Goal: Information Seeking & Learning: Learn about a topic

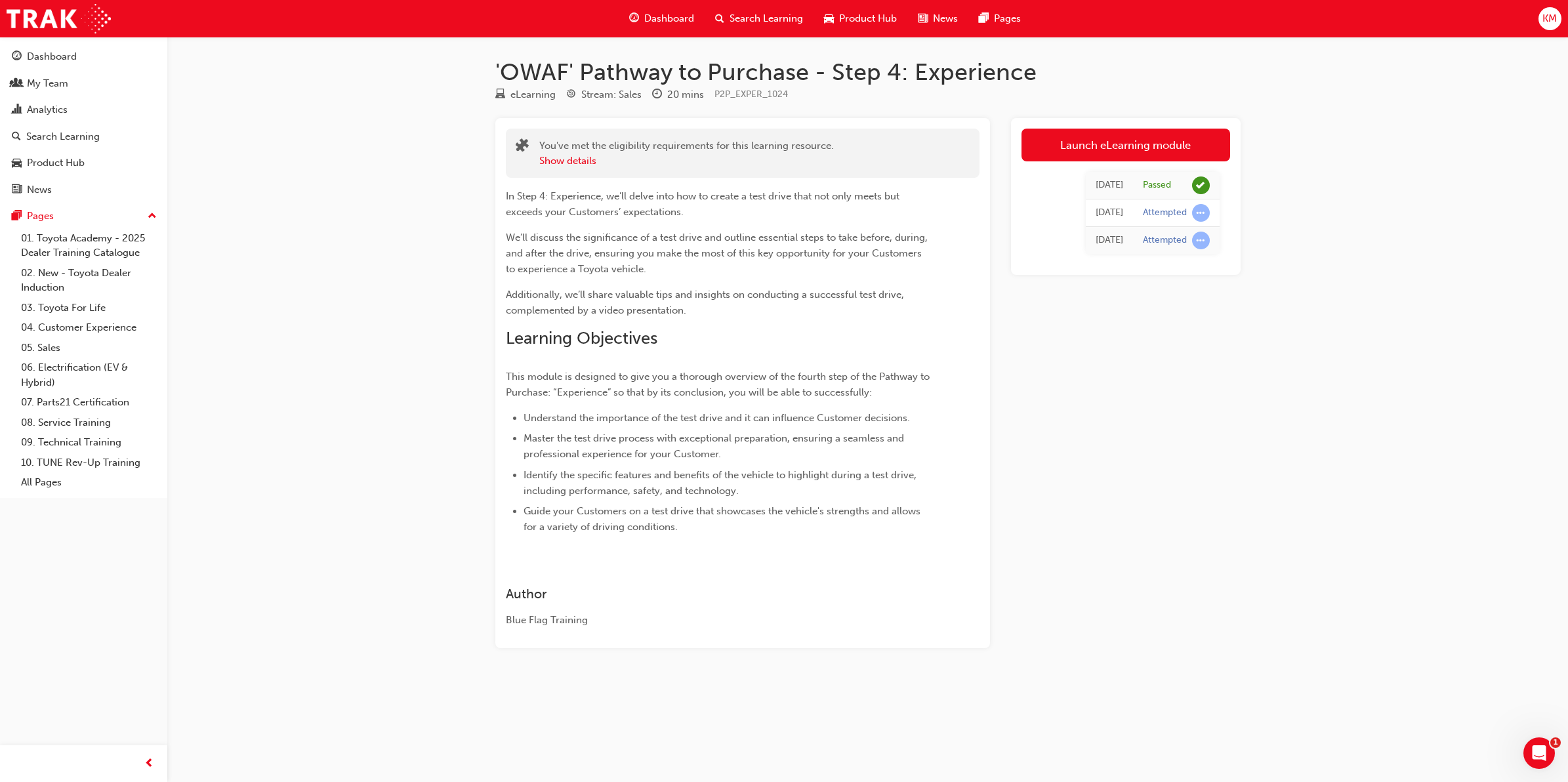
click at [664, 17] on span "Dashboard" at bounding box center [669, 19] width 50 height 15
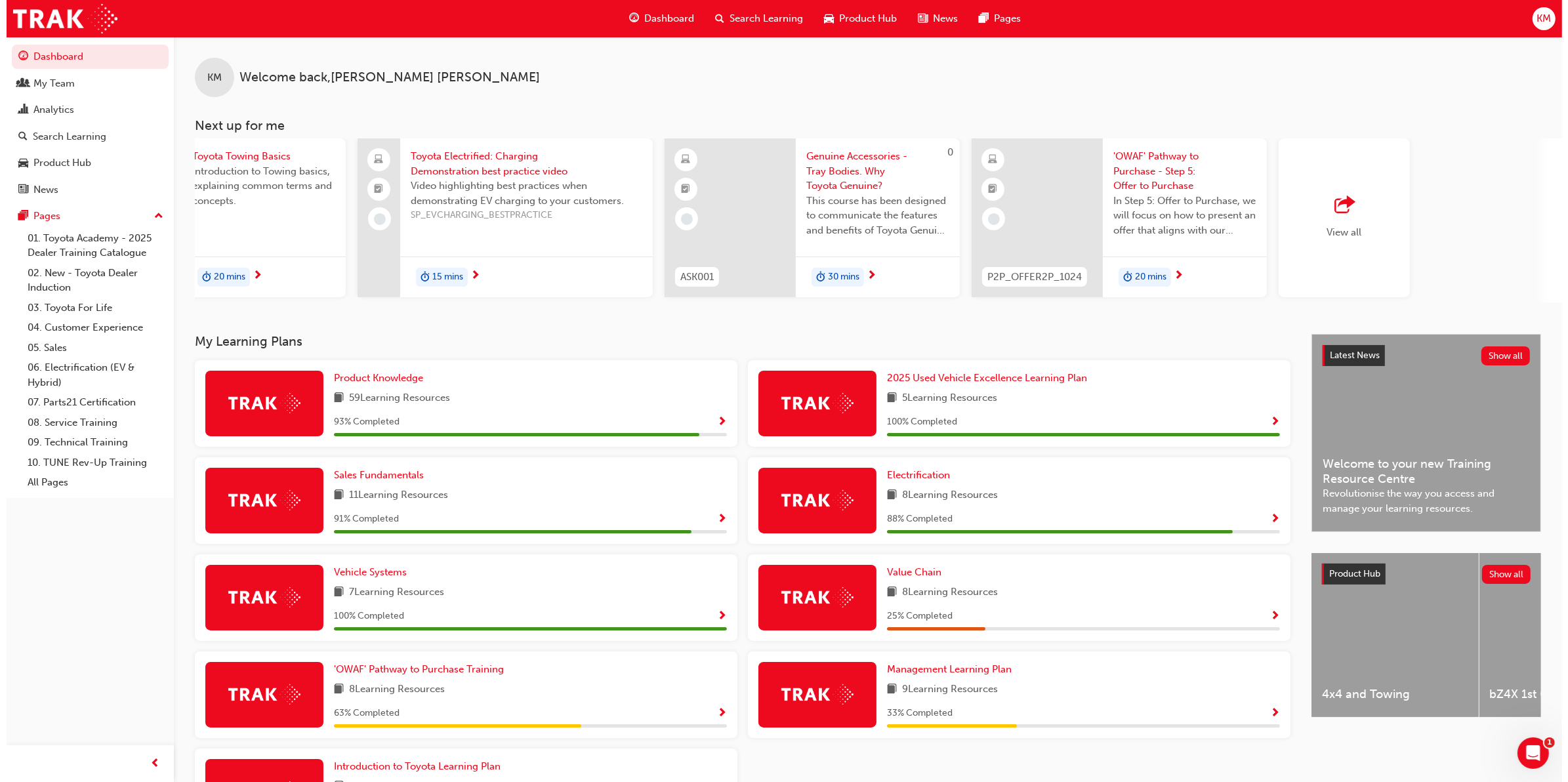
scroll to position [0, 473]
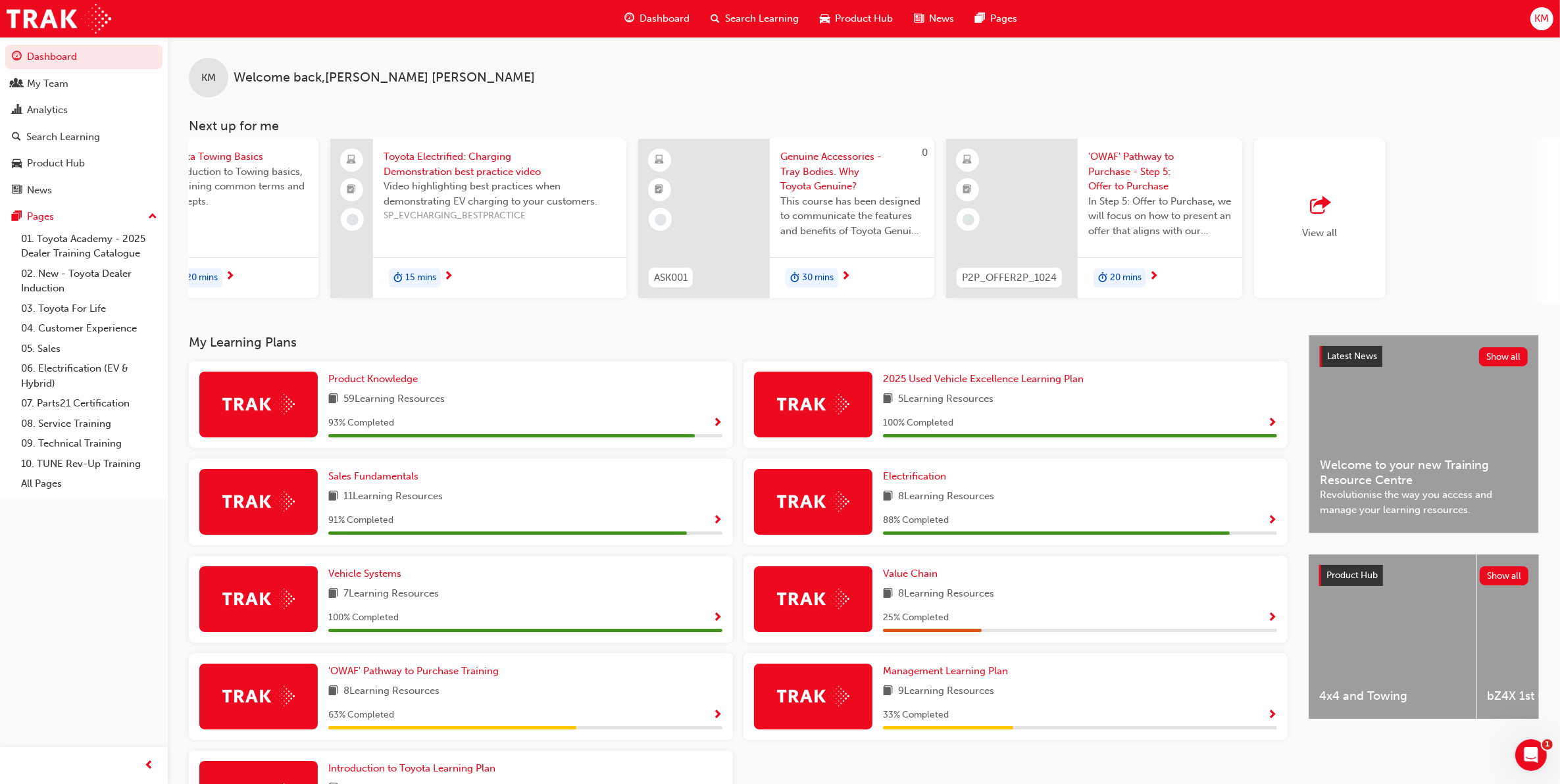
click at [1127, 173] on span "'OWAF' Pathway to Purchase - Step 5: Offer to Purchase" at bounding box center [1160, 172] width 143 height 45
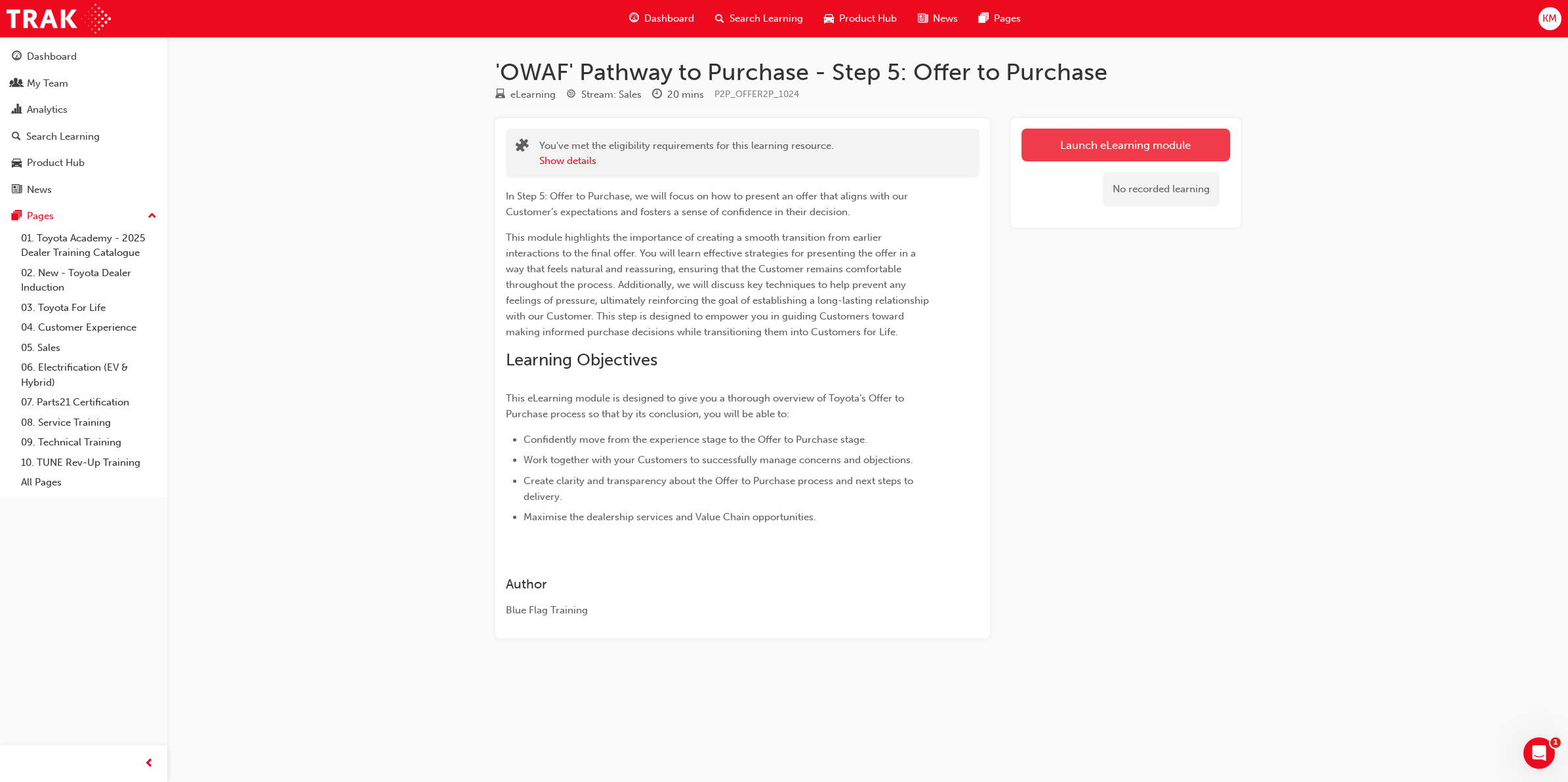
click at [1126, 145] on link "Launch eLearning module" at bounding box center [1126, 144] width 209 height 33
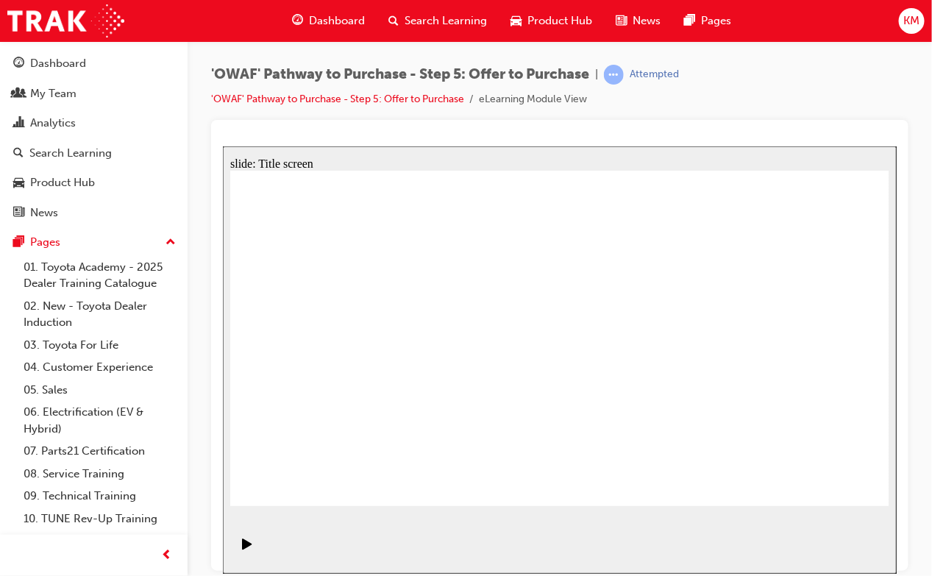
drag, startPoint x: 552, startPoint y: 482, endPoint x: 541, endPoint y: 468, distance: 17.4
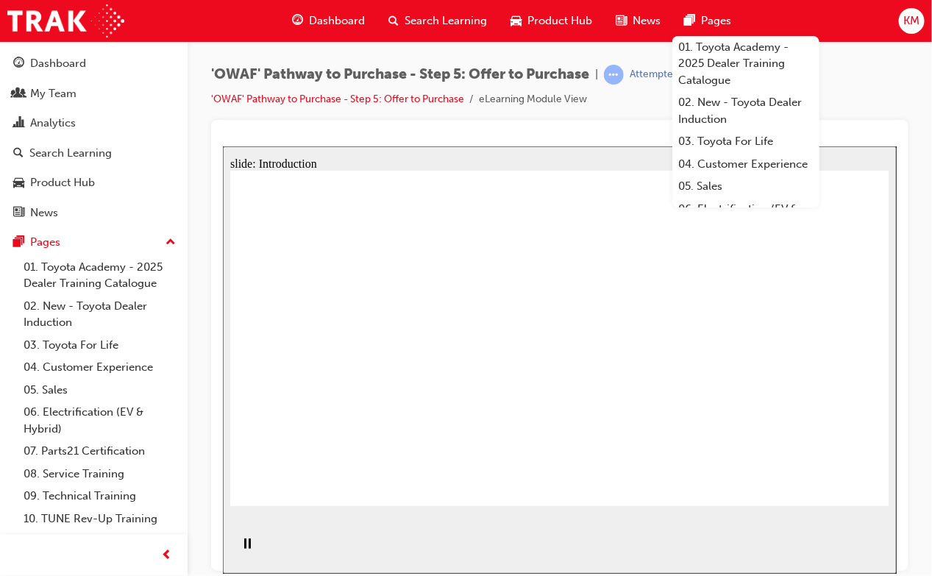
click at [878, 82] on div "'OWAF' Pathway to Purchase - Step 5: Offer to Purchase | Attempted 'OWAF' Pathw…" at bounding box center [559, 92] width 697 height 55
